Goal: Obtain resource: Download file/media

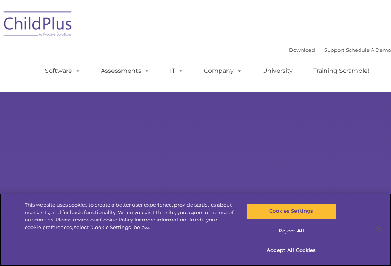
type input ""
select select "MEDIUM"
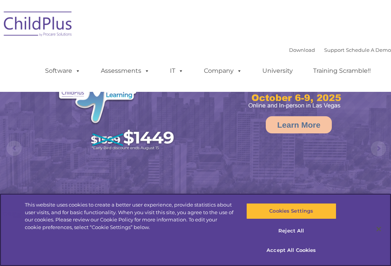
click at [297, 252] on button "Accept All Cookies" at bounding box center [291, 251] width 90 height 16
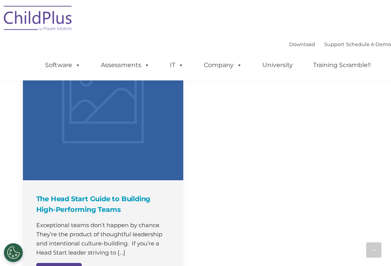
scroll to position [613, 0]
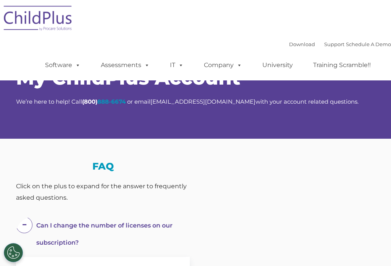
select select "MEDIUM"
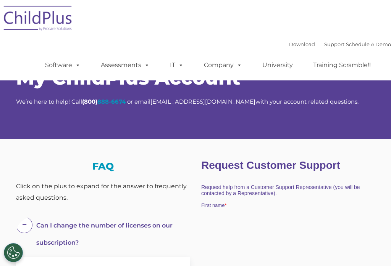
click at [295, 42] on link "Download" at bounding box center [302, 44] width 26 height 6
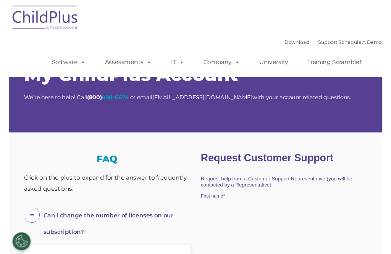
scroll to position [13, 0]
